Goal: Information Seeking & Learning: Learn about a topic

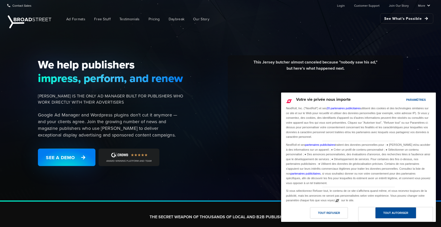
click at [393, 215] on div "Tout autoriser" at bounding box center [395, 213] width 25 height 6
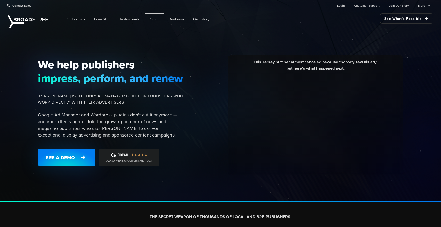
click at [154, 18] on span "Pricing" at bounding box center [153, 18] width 11 height 5
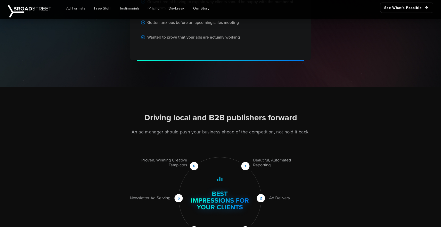
scroll to position [453, 0]
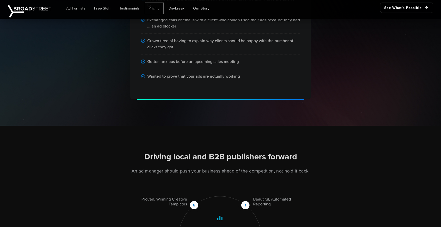
click at [154, 9] on span "Pricing" at bounding box center [153, 8] width 11 height 5
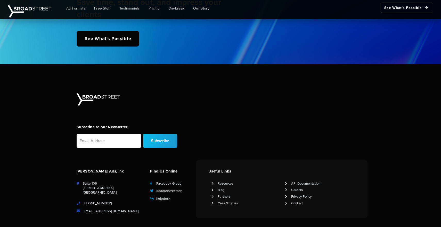
scroll to position [1259, 0]
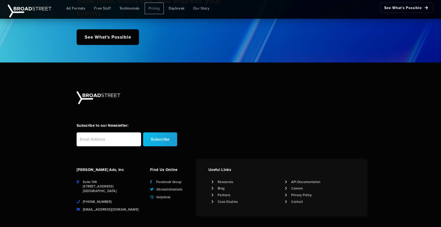
click at [155, 8] on span "Pricing" at bounding box center [153, 8] width 11 height 5
